Goal: Task Accomplishment & Management: Complete application form

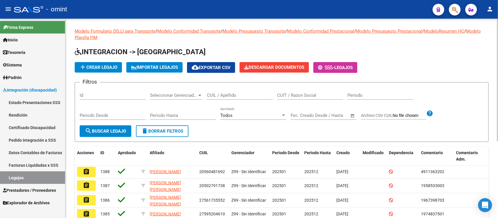
click at [226, 98] on div "CUIL / Apellido" at bounding box center [240, 93] width 66 height 13
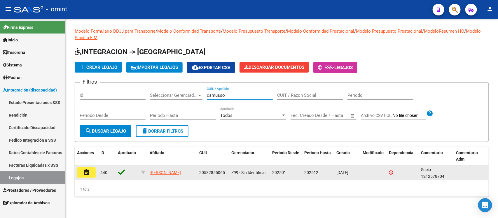
type input "camusso"
click at [91, 171] on button "assignment" at bounding box center [86, 172] width 19 height 10
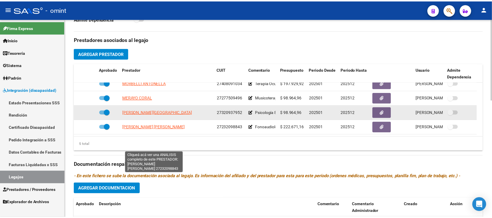
scroll to position [219, 0]
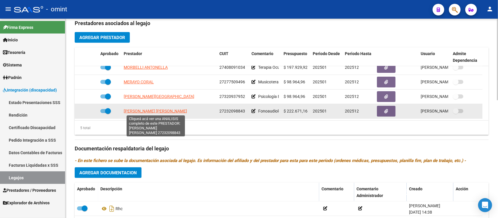
click at [158, 110] on span "BUSSON IBARRA MARIA GABRIELA" at bounding box center [155, 111] width 63 height 5
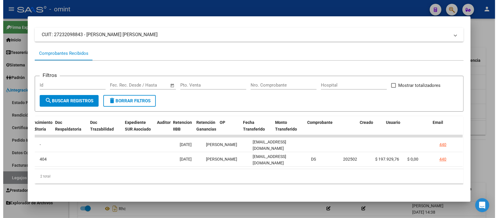
scroll to position [0, 0]
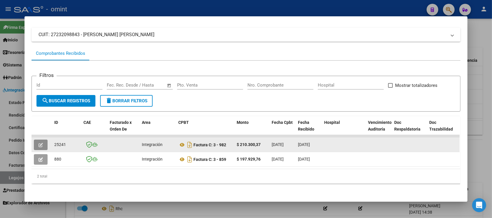
click at [43, 140] on button "button" at bounding box center [41, 145] width 14 height 10
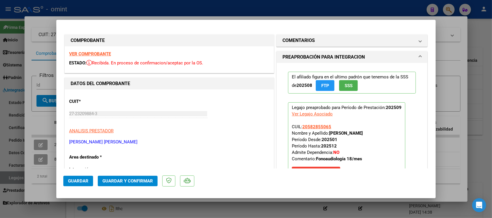
click at [99, 54] on strong "VER COMPROBANTE" at bounding box center [90, 53] width 42 height 5
click at [133, 10] on div at bounding box center [246, 109] width 492 height 218
type input "$ 0,00"
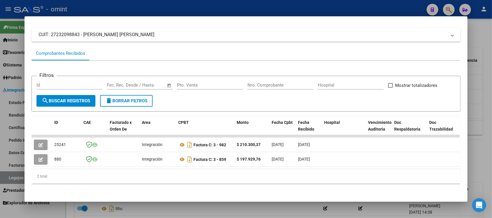
click at [136, 4] on div at bounding box center [246, 109] width 492 height 218
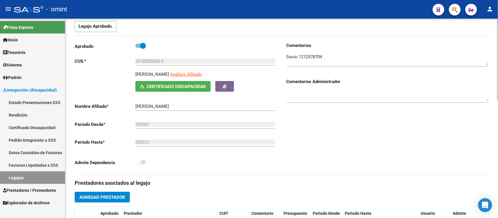
scroll to position [36, 0]
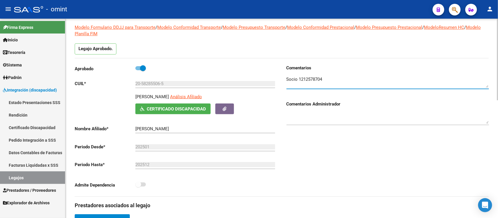
drag, startPoint x: 297, startPoint y: 78, endPoint x: 334, endPoint y: 78, distance: 36.7
click at [334, 78] on textarea at bounding box center [387, 82] width 202 height 12
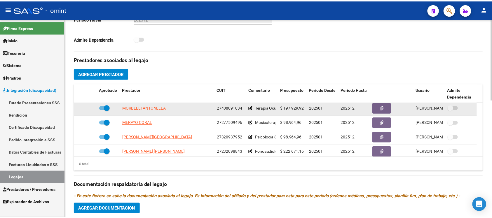
scroll to position [21, 0]
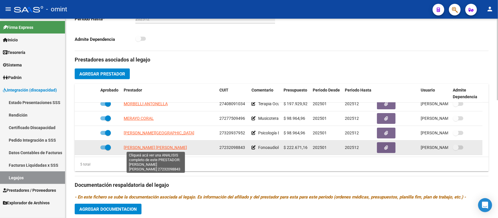
click at [148, 149] on span "BUSSON IBARRA MARIA GABRIELA" at bounding box center [155, 147] width 63 height 5
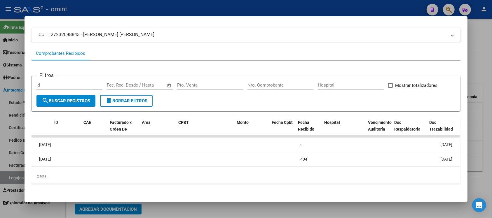
scroll to position [0, 0]
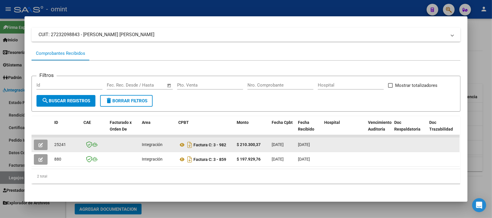
click at [34, 141] on button "button" at bounding box center [41, 145] width 14 height 10
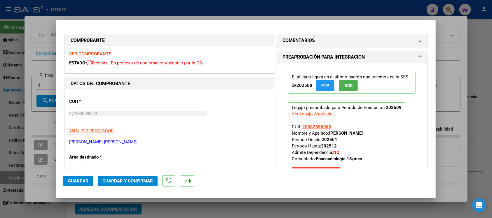
click at [107, 54] on strong "VER COMPROBANTE" at bounding box center [90, 53] width 42 height 5
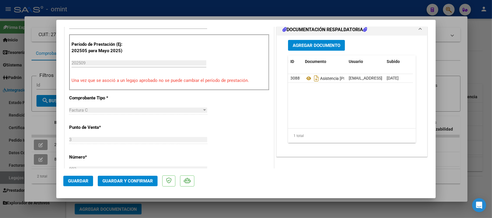
scroll to position [182, 0]
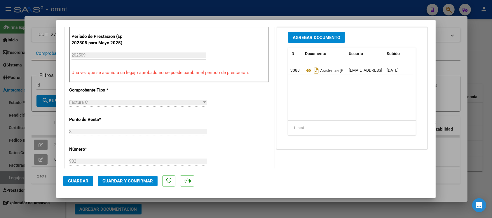
click at [130, 182] on span "Guardar y Confirmar" at bounding box center [127, 180] width 50 height 5
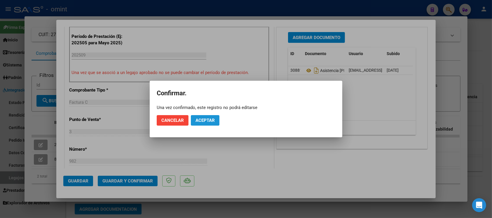
click at [203, 118] on span "Aceptar" at bounding box center [204, 120] width 19 height 5
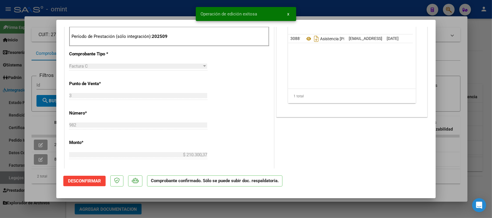
click at [124, 6] on div at bounding box center [246, 109] width 492 height 218
type input "$ 0,00"
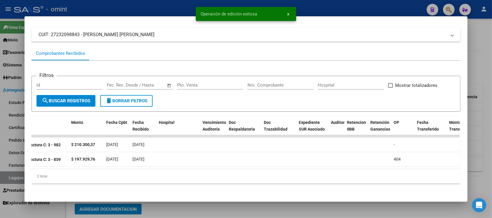
scroll to position [0, 831]
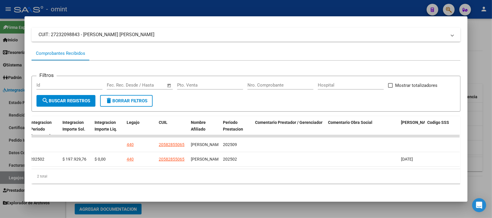
click at [129, 3] on div at bounding box center [246, 109] width 492 height 218
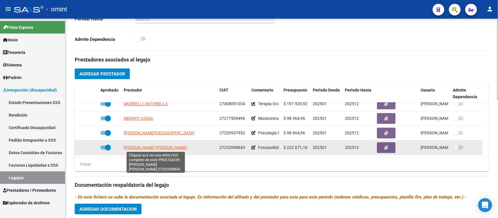
click at [155, 145] on span "BUSSON IBARRA MARIA GABRIELA" at bounding box center [155, 147] width 63 height 5
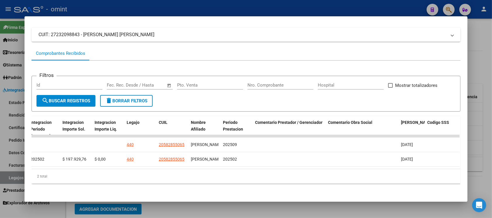
click at [254, 6] on div at bounding box center [246, 109] width 492 height 218
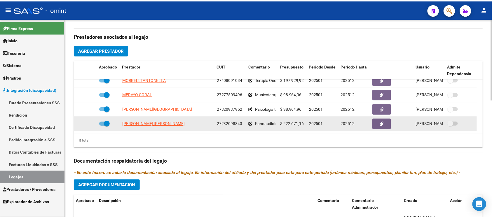
scroll to position [219, 0]
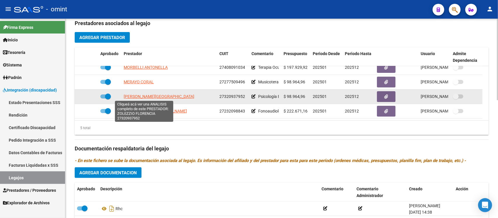
click at [152, 98] on span "ZOLEZZIO FLORENCIA" at bounding box center [159, 96] width 71 height 5
type textarea "27320937952"
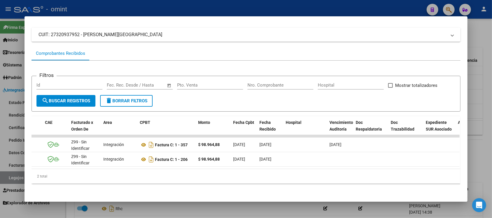
scroll to position [0, 0]
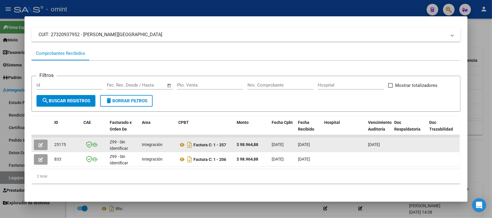
click at [34, 140] on button "button" at bounding box center [41, 145] width 14 height 10
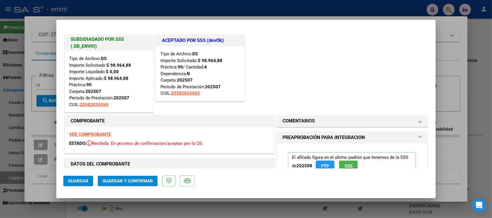
click at [202, 4] on div at bounding box center [246, 109] width 492 height 218
type input "$ 0,00"
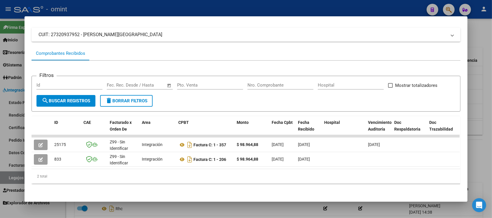
click at [202, 4] on div at bounding box center [246, 109] width 492 height 218
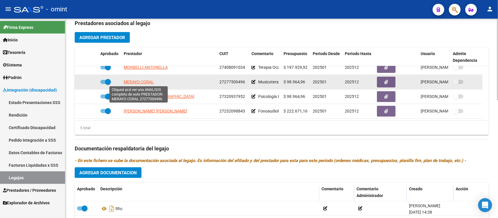
click at [143, 80] on span "MERAYO CORAL" at bounding box center [139, 82] width 30 height 5
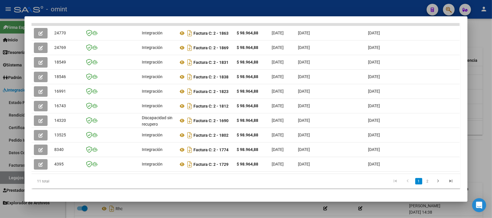
click at [90, 6] on div at bounding box center [246, 109] width 492 height 218
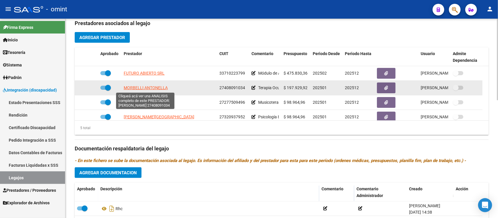
click at [143, 86] on span "MORBELLI ANTONELLA" at bounding box center [146, 87] width 44 height 5
type textarea "27408091034"
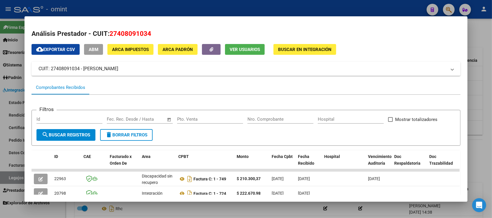
click at [170, 4] on div at bounding box center [246, 109] width 492 height 218
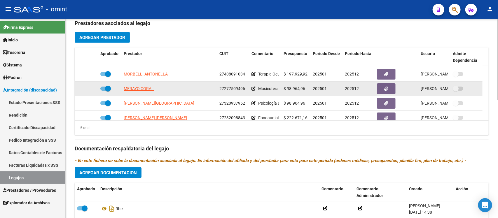
scroll to position [21, 0]
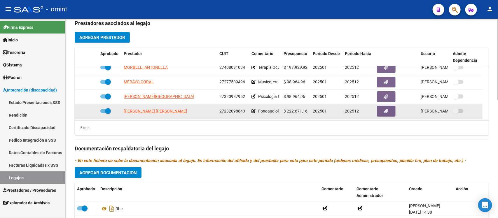
click at [253, 113] on app-edit-comment at bounding box center [253, 111] width 4 height 5
click at [252, 111] on icon at bounding box center [253, 111] width 4 height 4
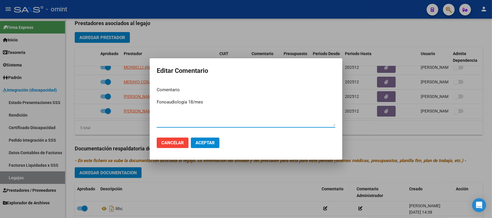
drag, startPoint x: 215, startPoint y: 101, endPoint x: 147, endPoint y: 102, distance: 68.5
click at [147, 102] on div "Editar Comentario Comentario Fonoaudiología 18/mes Ingresar el comentario Cance…" at bounding box center [246, 109] width 492 height 218
paste textarea
type textarea "Fonoaudiología 20 SS/MES"
click at [213, 142] on span "Aceptar" at bounding box center [204, 142] width 19 height 5
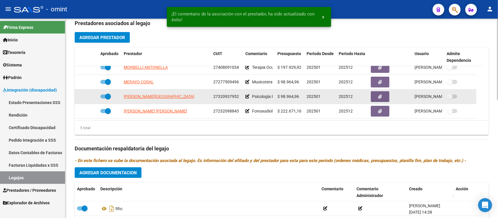
scroll to position [0, 0]
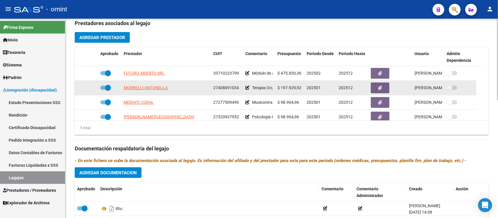
click at [247, 88] on icon at bounding box center [247, 88] width 4 height 4
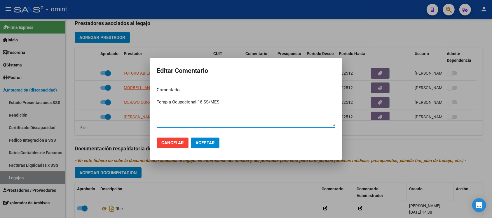
type textarea "Terapia Ocupacional 16 SS/MES"
click at [212, 146] on button "Aceptar" at bounding box center [205, 143] width 29 height 10
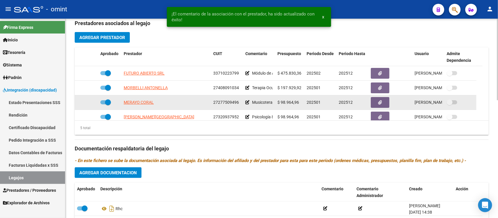
click at [245, 104] on icon at bounding box center [247, 102] width 4 height 4
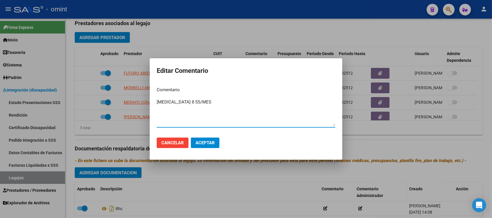
type textarea "Musicoterapia 8 SS/MES"
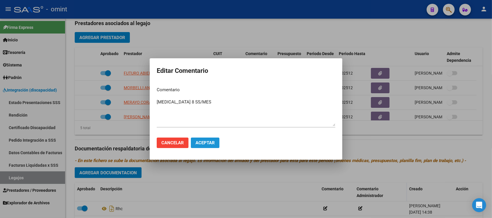
drag, startPoint x: 201, startPoint y: 139, endPoint x: 335, endPoint y: 215, distance: 153.4
click at [201, 139] on button "Aceptar" at bounding box center [205, 143] width 29 height 10
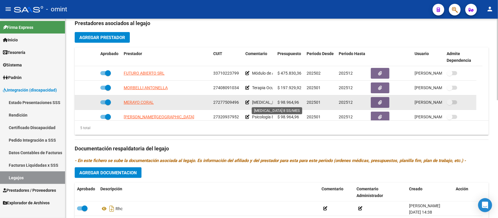
scroll to position [27, 0]
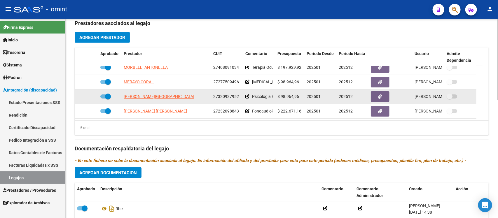
click at [247, 94] on app-edit-comment at bounding box center [247, 96] width 4 height 5
click at [247, 94] on icon at bounding box center [247, 96] width 4 height 4
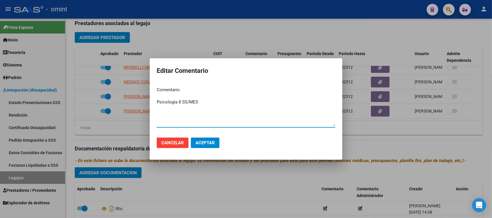
type textarea "Psicología 8 SS/MES"
click at [207, 143] on span "Aceptar" at bounding box center [204, 142] width 19 height 5
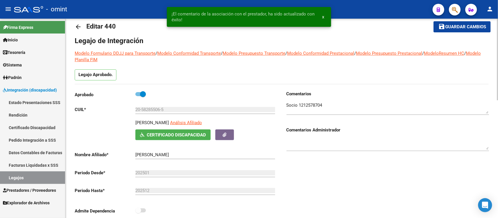
scroll to position [0, 0]
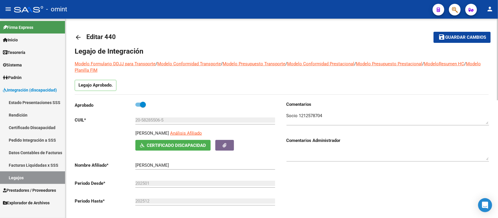
click at [76, 35] on mat-icon "arrow_back" at bounding box center [78, 37] width 7 height 7
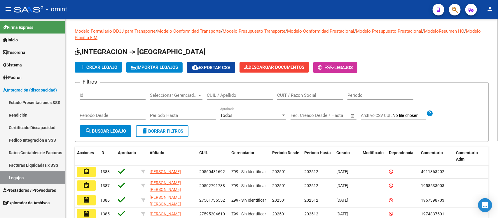
click at [242, 93] on input "CUIL / Apellido" at bounding box center [240, 95] width 66 height 5
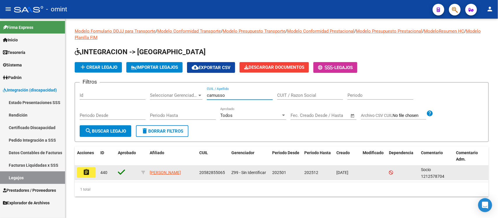
type input "camusso"
click at [82, 174] on button "assignment" at bounding box center [86, 172] width 19 height 10
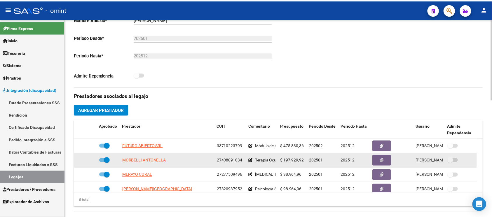
scroll to position [21, 0]
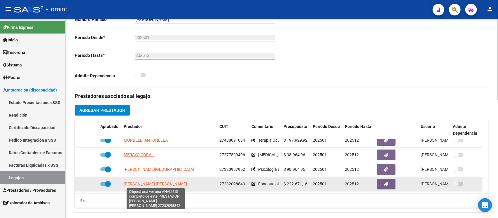
click at [157, 182] on span "BUSSON IBARRA MARIA GABRIELA" at bounding box center [155, 184] width 63 height 5
type textarea "27232098843"
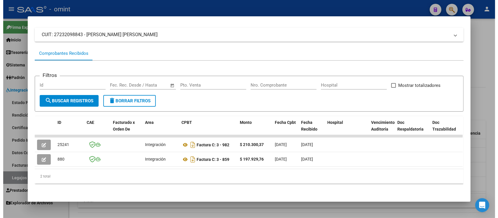
scroll to position [0, 831]
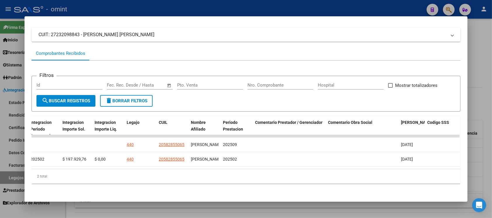
click at [201, 12] on div at bounding box center [246, 109] width 492 height 218
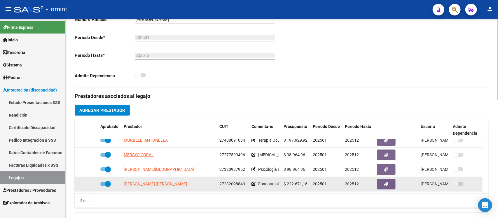
click at [228, 185] on span "27232098843" at bounding box center [232, 184] width 26 height 5
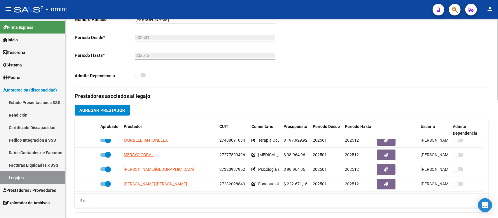
copy span "27232098843"
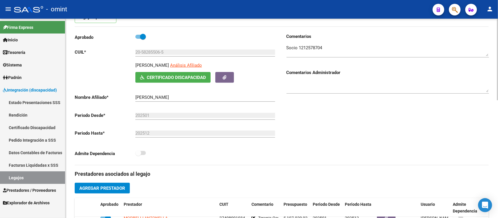
scroll to position [0, 0]
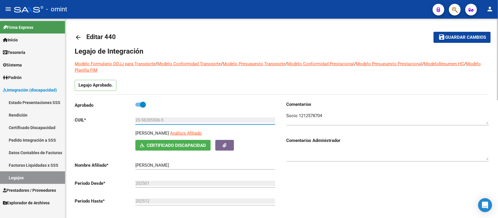
click at [158, 119] on input "20-58285506-5" at bounding box center [205, 119] width 140 height 5
click at [79, 37] on mat-icon "arrow_back" at bounding box center [78, 37] width 7 height 7
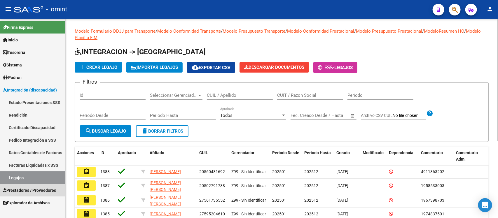
click at [29, 185] on link "Prestadores / Proveedores" at bounding box center [32, 190] width 65 height 13
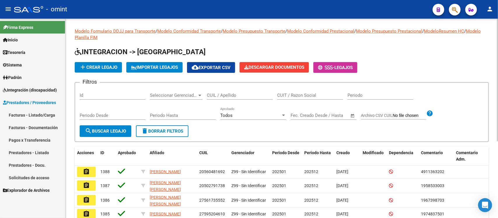
click at [33, 114] on link "Facturas - Listado/Carga" at bounding box center [32, 115] width 65 height 13
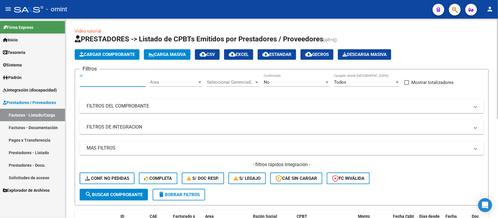
paste input "24880"
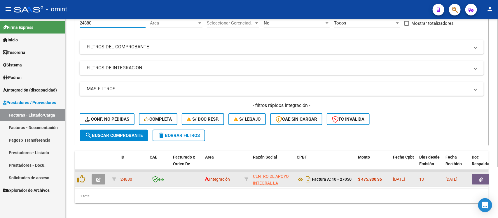
scroll to position [69, 0]
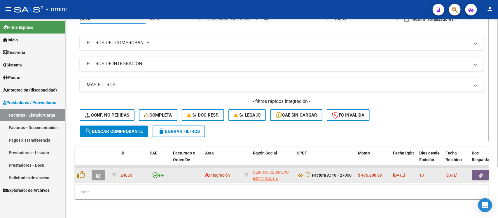
type input "24880"
click at [101, 170] on button "button" at bounding box center [99, 175] width 14 height 10
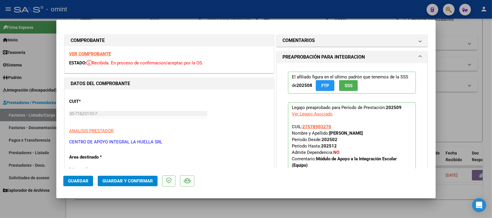
click at [103, 52] on strong "VER COMPROBANTE" at bounding box center [90, 53] width 42 height 5
click at [141, 177] on button "Guardar y Confirmar" at bounding box center [128, 181] width 60 height 10
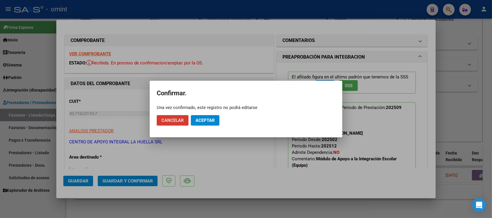
click at [203, 124] on button "Aceptar" at bounding box center [205, 120] width 29 height 10
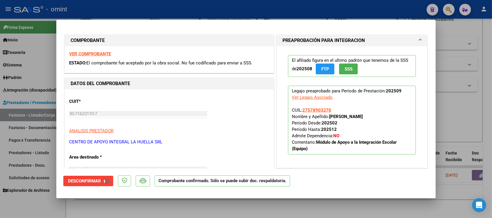
click at [206, 6] on div at bounding box center [246, 109] width 492 height 218
type input "$ 0,00"
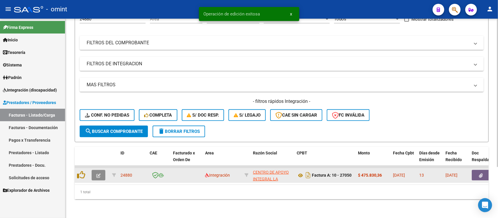
click at [98, 173] on icon "button" at bounding box center [98, 175] width 4 height 4
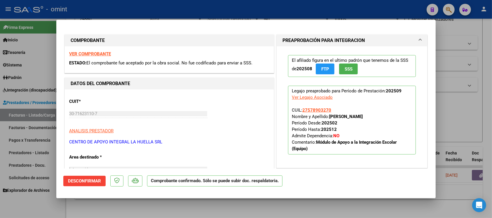
click at [140, 9] on div at bounding box center [246, 109] width 492 height 218
type input "$ 0,00"
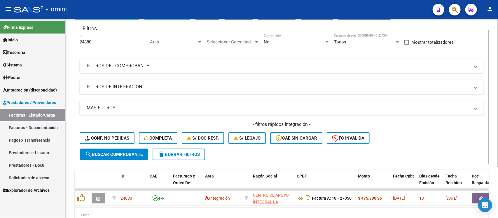
scroll to position [0, 0]
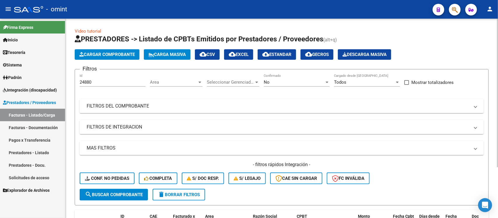
click at [106, 81] on input "24880" at bounding box center [113, 82] width 66 height 5
drag, startPoint x: 94, startPoint y: 24, endPoint x: 59, endPoint y: 18, distance: 34.9
click at [59, 18] on div "menu - omint person Firma Express Inicio Calendario SSS Instructivos Contacto O…" at bounding box center [249, 109] width 498 height 218
paste input "5133"
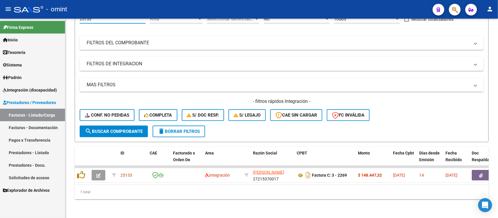
scroll to position [69, 0]
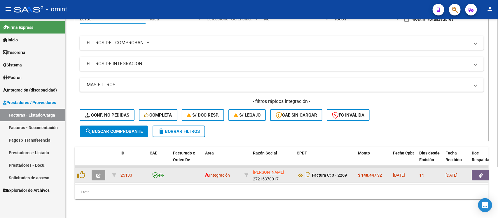
type input "25133"
click at [96, 173] on icon "button" at bounding box center [98, 175] width 4 height 4
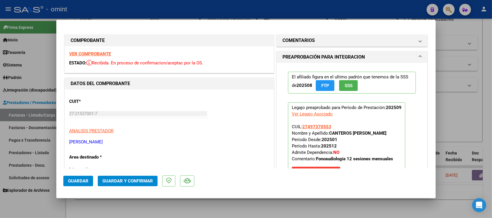
click at [103, 54] on strong "VER COMPROBANTE" at bounding box center [90, 53] width 42 height 5
click at [146, 178] on span "Guardar y Confirmar" at bounding box center [127, 180] width 50 height 5
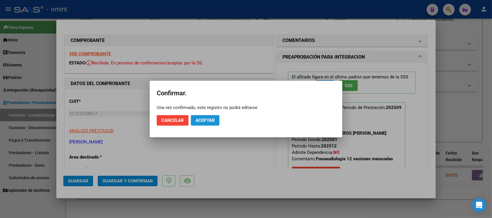
click at [211, 117] on button "Aceptar" at bounding box center [205, 120] width 29 height 10
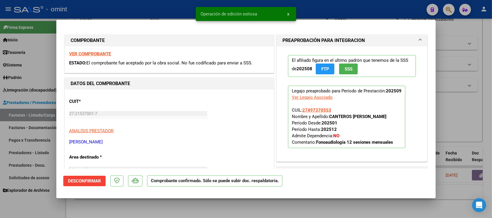
click at [160, 13] on div at bounding box center [246, 109] width 492 height 218
type input "$ 0,00"
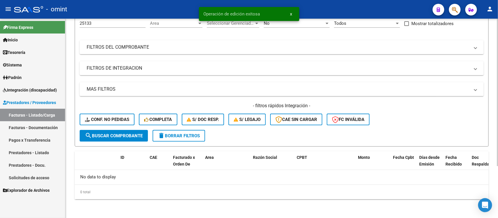
scroll to position [57, 0]
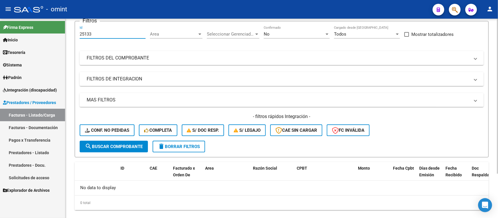
drag, startPoint x: 89, startPoint y: 24, endPoint x: 72, endPoint y: 24, distance: 17.2
click at [72, 25] on div "Video tutorial PRESTADORES -> Listado de CPBTs Emitidos por Prestadores / Prove…" at bounding box center [281, 100] width 432 height 258
paste input "4375"
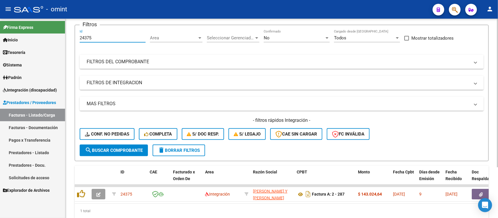
scroll to position [48, 0]
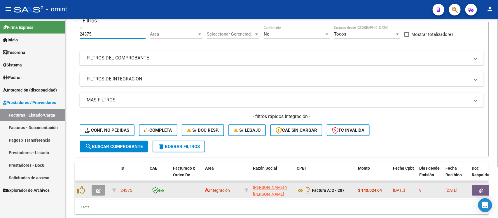
type input "24375"
click at [96, 190] on icon "button" at bounding box center [98, 191] width 4 height 4
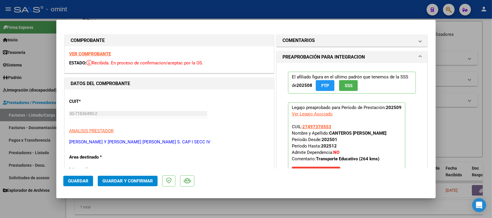
click at [89, 51] on div "VER COMPROBANTE ESTADO: Recibida. En proceso de confirmacion/aceptac por la OS." at bounding box center [169, 59] width 209 height 27
click at [89, 52] on strong "VER COMPROBANTE" at bounding box center [90, 53] width 42 height 5
click at [140, 184] on button "Guardar y Confirmar" at bounding box center [128, 181] width 60 height 10
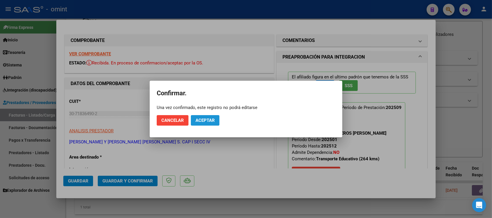
click at [206, 121] on span "Aceptar" at bounding box center [204, 120] width 19 height 5
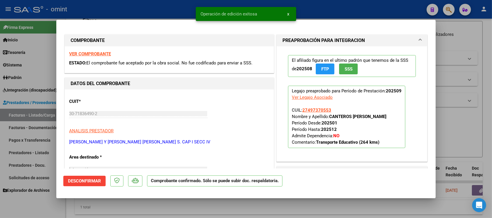
click at [149, 4] on div at bounding box center [246, 109] width 492 height 218
type input "$ 0,00"
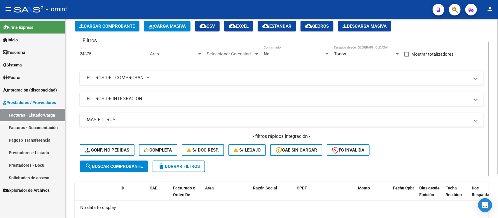
scroll to position [57, 0]
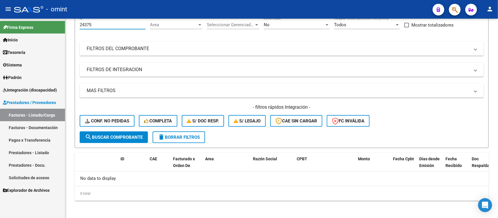
drag, startPoint x: 97, startPoint y: 25, endPoint x: 57, endPoint y: 30, distance: 40.2
click at [57, 30] on mat-sidenav-container "Firma Express Inicio Calendario SSS Instructivos Contacto OS Tesorería Extracto…" at bounding box center [249, 118] width 498 height 199
paste input "259"
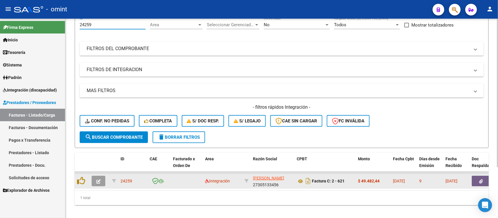
type input "24259"
click at [98, 179] on icon "button" at bounding box center [98, 181] width 4 height 4
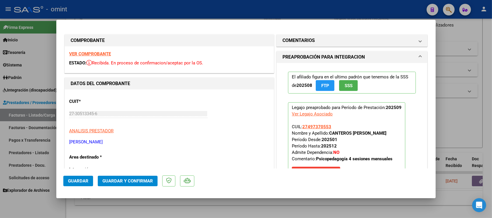
click at [107, 54] on strong "VER COMPROBANTE" at bounding box center [90, 53] width 42 height 5
click at [131, 176] on button "Guardar y Confirmar" at bounding box center [128, 181] width 60 height 10
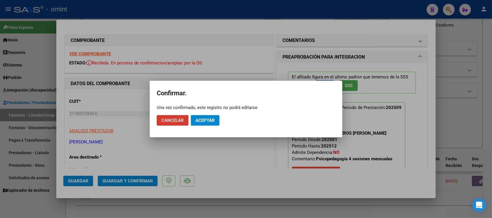
click at [204, 122] on span "Aceptar" at bounding box center [204, 120] width 19 height 5
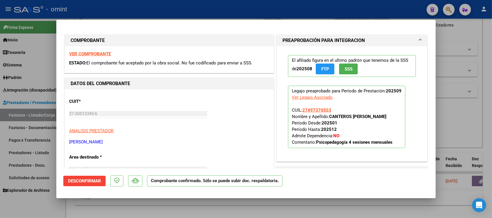
click at [138, 9] on div at bounding box center [246, 109] width 492 height 218
type input "$ 0,00"
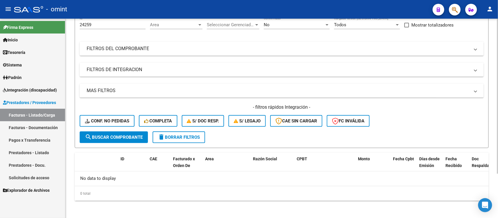
click at [99, 23] on input "24259" at bounding box center [113, 24] width 66 height 5
paste input "41"
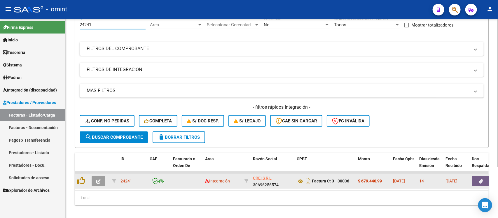
type input "24241"
click at [99, 180] on icon "button" at bounding box center [98, 181] width 4 height 4
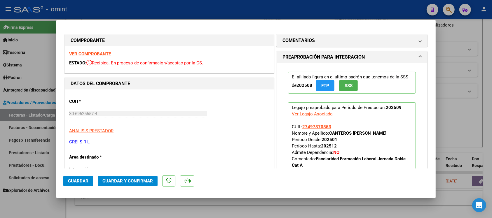
click at [82, 53] on strong "VER COMPROBANTE" at bounding box center [90, 53] width 42 height 5
click at [124, 181] on span "Guardar y Confirmar" at bounding box center [127, 180] width 50 height 5
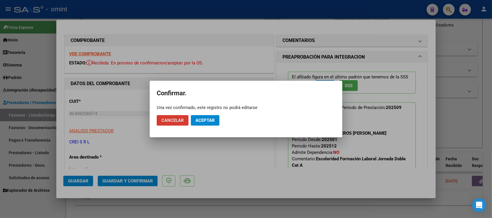
click at [205, 122] on span "Aceptar" at bounding box center [204, 120] width 19 height 5
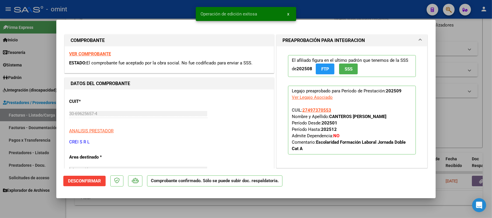
click at [117, 9] on div at bounding box center [246, 109] width 492 height 218
type input "$ 0,00"
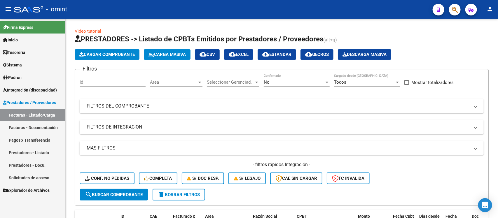
click at [28, 104] on span "Prestadores / Proveedores" at bounding box center [29, 102] width 53 height 6
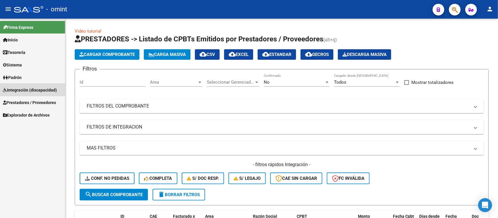
click at [31, 87] on span "Integración (discapacidad)" at bounding box center [30, 90] width 54 height 6
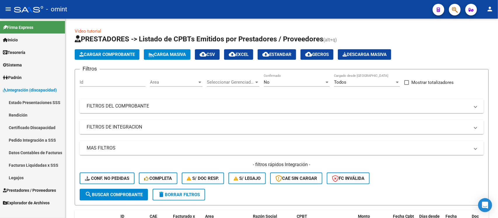
click at [46, 165] on link "Facturas Liquidadas x SSS" at bounding box center [32, 165] width 65 height 13
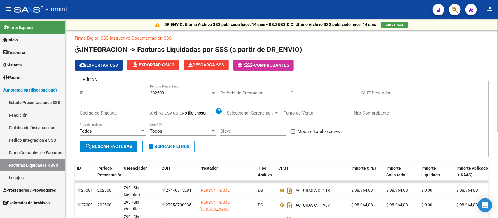
click at [372, 95] on div "CUIT Prestador" at bounding box center [394, 91] width 66 height 13
paste input "27-23209884-3"
type input "27-23209884-3"
click at [310, 90] on input "CUIL" at bounding box center [323, 92] width 66 height 5
paste input "20-58285506-5"
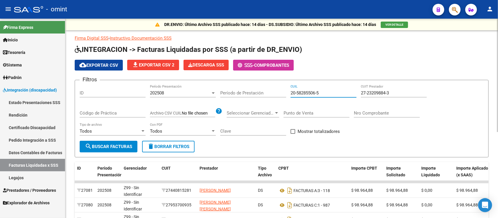
type input "20-58285506-5"
click at [182, 91] on div "202508" at bounding box center [180, 92] width 61 height 5
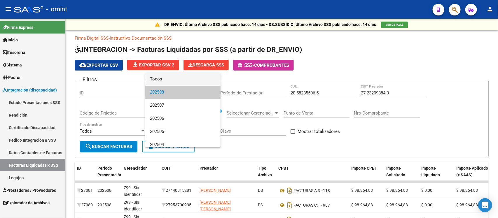
click at [172, 78] on span "Todos" at bounding box center [183, 79] width 66 height 13
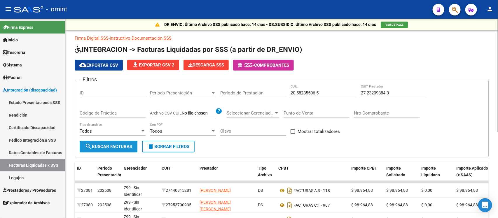
click at [118, 145] on span "search Buscar Facturas" at bounding box center [108, 146] width 47 height 5
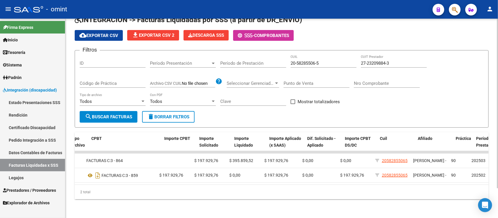
scroll to position [0, 198]
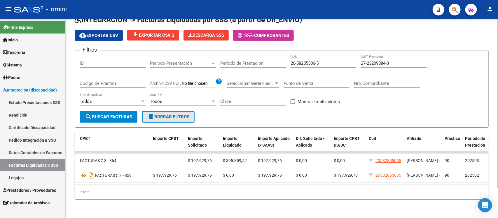
click at [167, 111] on button "delete Borrar Filtros" at bounding box center [168, 117] width 52 height 12
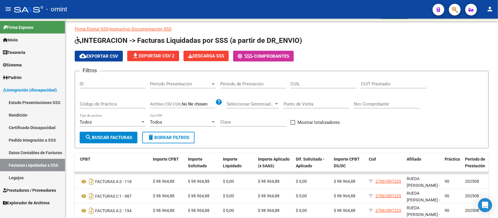
scroll to position [35, 0]
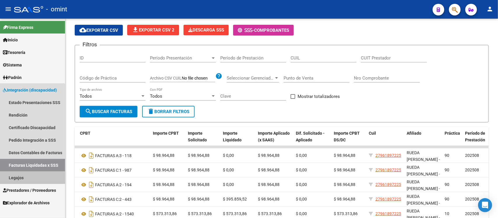
click at [29, 173] on link "Legajos" at bounding box center [32, 177] width 65 height 13
